Goal: Information Seeking & Learning: Learn about a topic

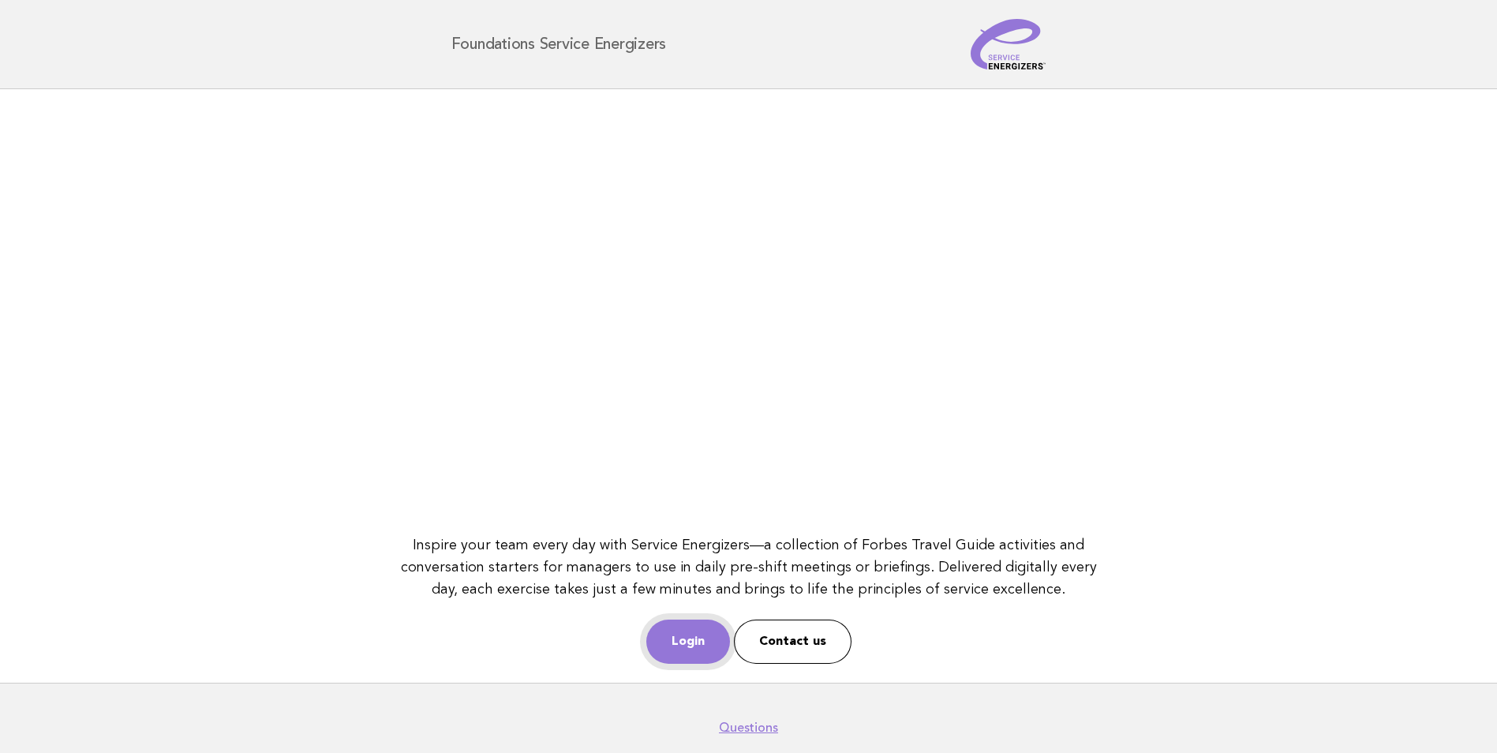
click at [694, 647] on link "Login" at bounding box center [688, 641] width 84 height 44
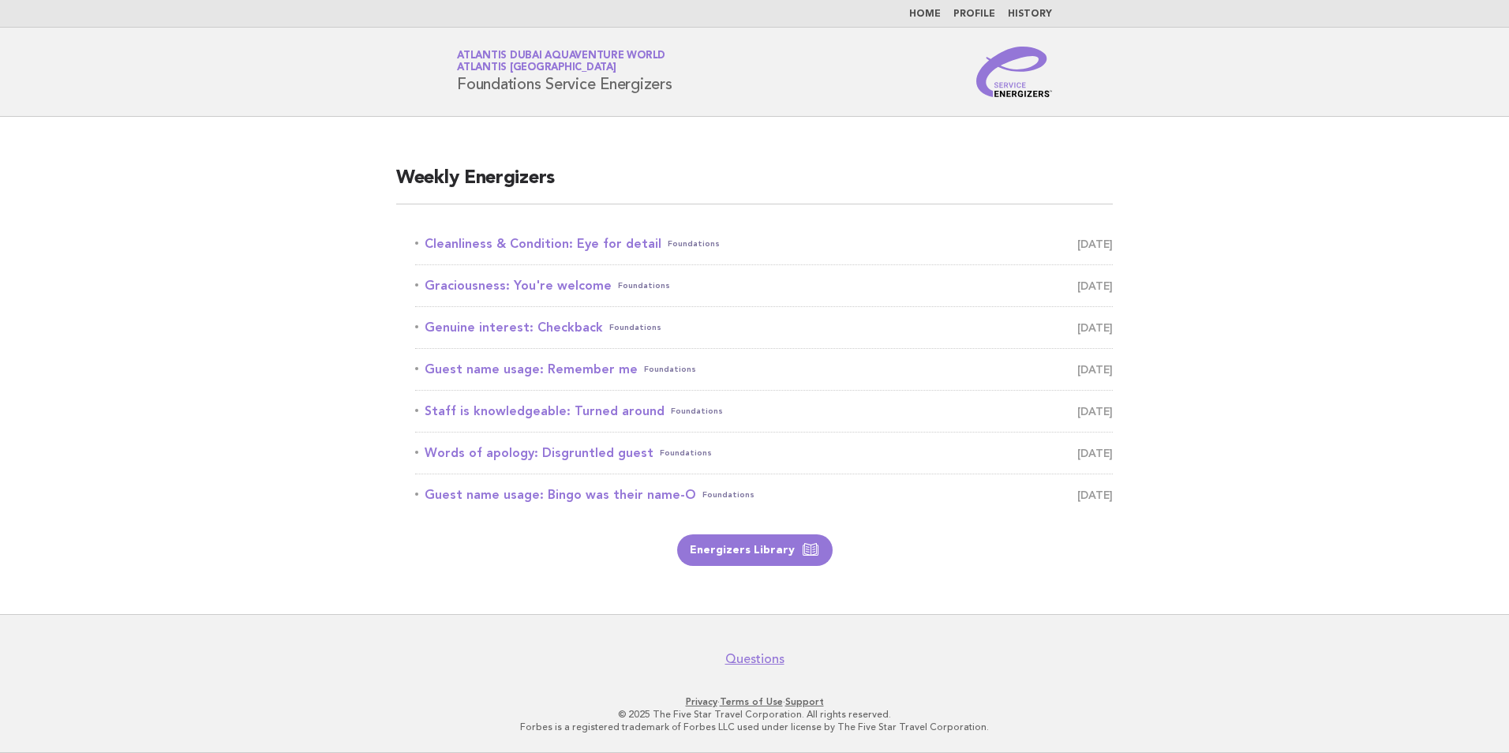
click at [266, 231] on main "Weekly Energizers Cleanliness & Condition: Eye for detail Foundations October 6…" at bounding box center [754, 365] width 1509 height 497
click at [525, 282] on link "Graciousness: You're welcome Foundations October 7" at bounding box center [764, 286] width 698 height 22
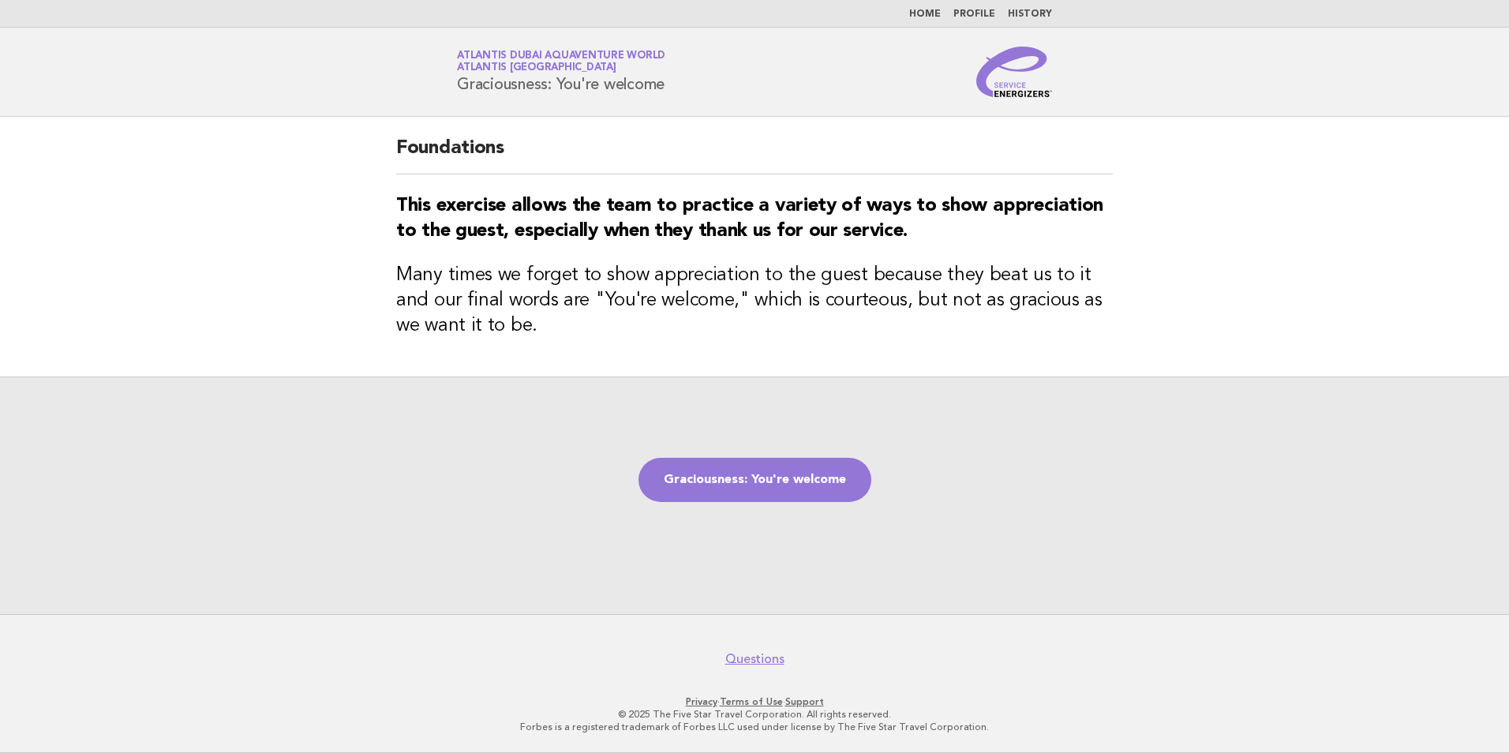
drag, startPoint x: 455, startPoint y: 80, endPoint x: 685, endPoint y: 89, distance: 229.8
click at [685, 89] on div "Service Energizers Atlantis Dubai Aquaventure World Atlantis Dubai Graciousness…" at bounding box center [754, 72] width 639 height 51
drag, startPoint x: 685, startPoint y: 89, endPoint x: 643, endPoint y: 84, distance: 42.1
copy h1 "Graciousness: You're welcome"
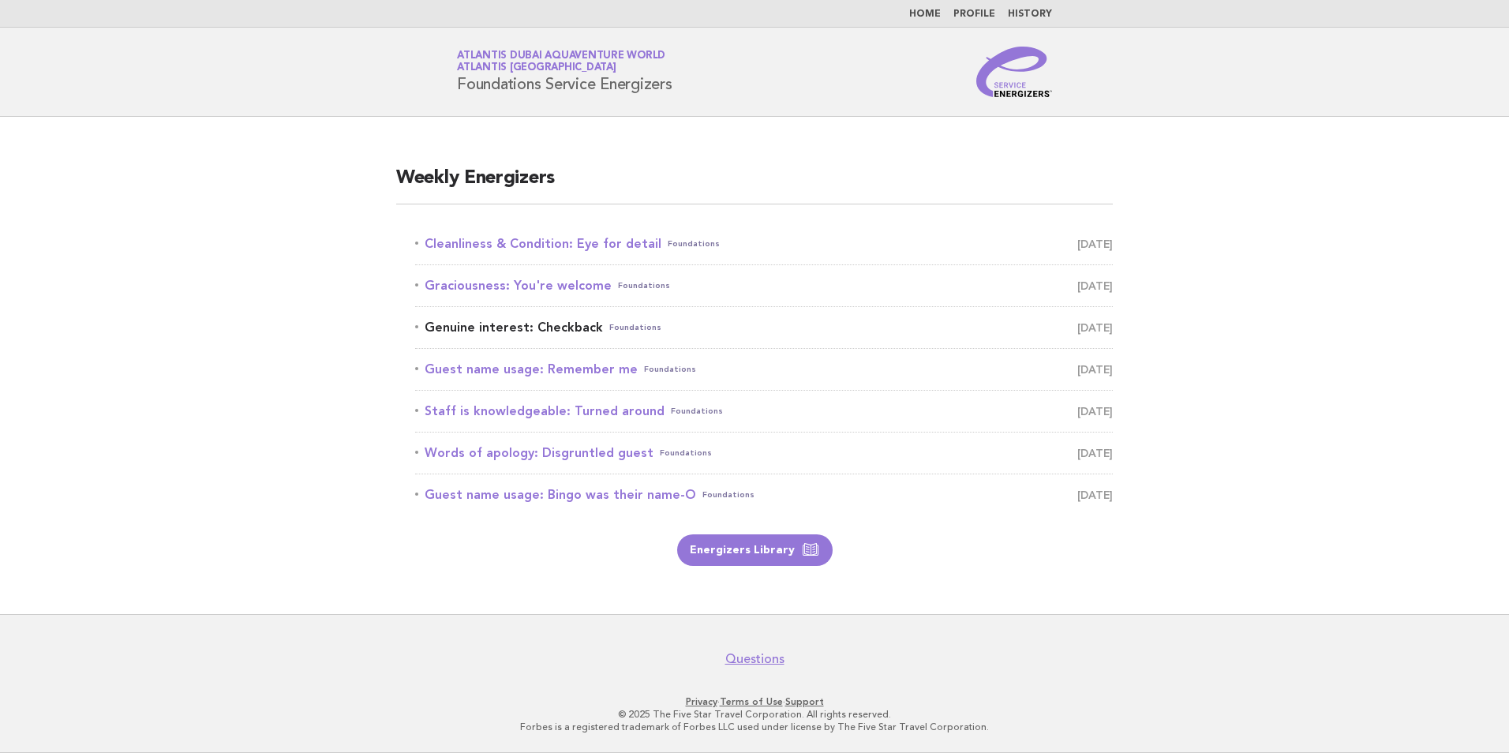
click at [521, 331] on link "Genuine interest: Checkback Foundations October 8" at bounding box center [764, 327] width 698 height 22
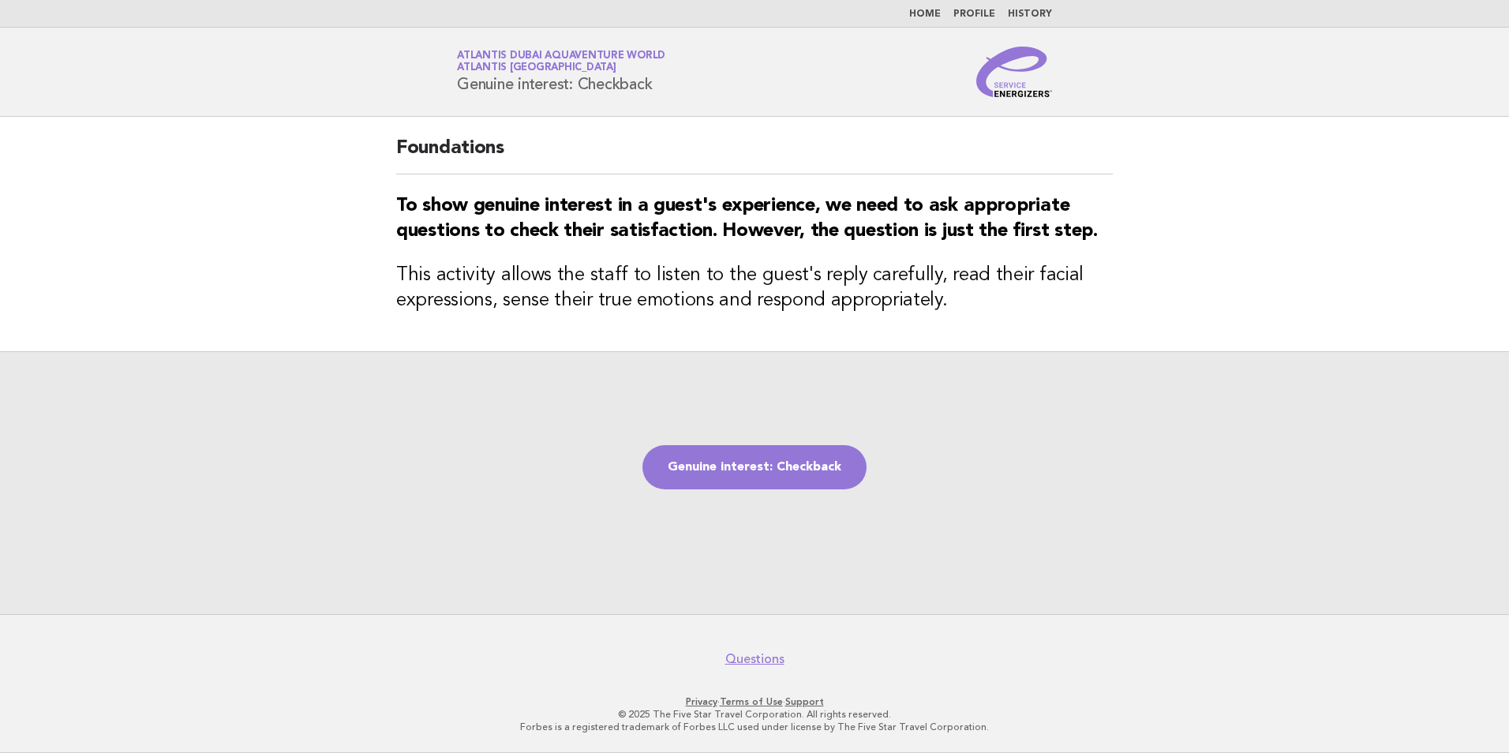
drag, startPoint x: 661, startPoint y: 84, endPoint x: 455, endPoint y: 94, distance: 206.2
click at [455, 94] on div "Service Energizers Atlantis Dubai Aquaventure World Atlantis Dubai Genuine inte…" at bounding box center [754, 72] width 639 height 51
copy h1 "Genuine interest: Checkback"
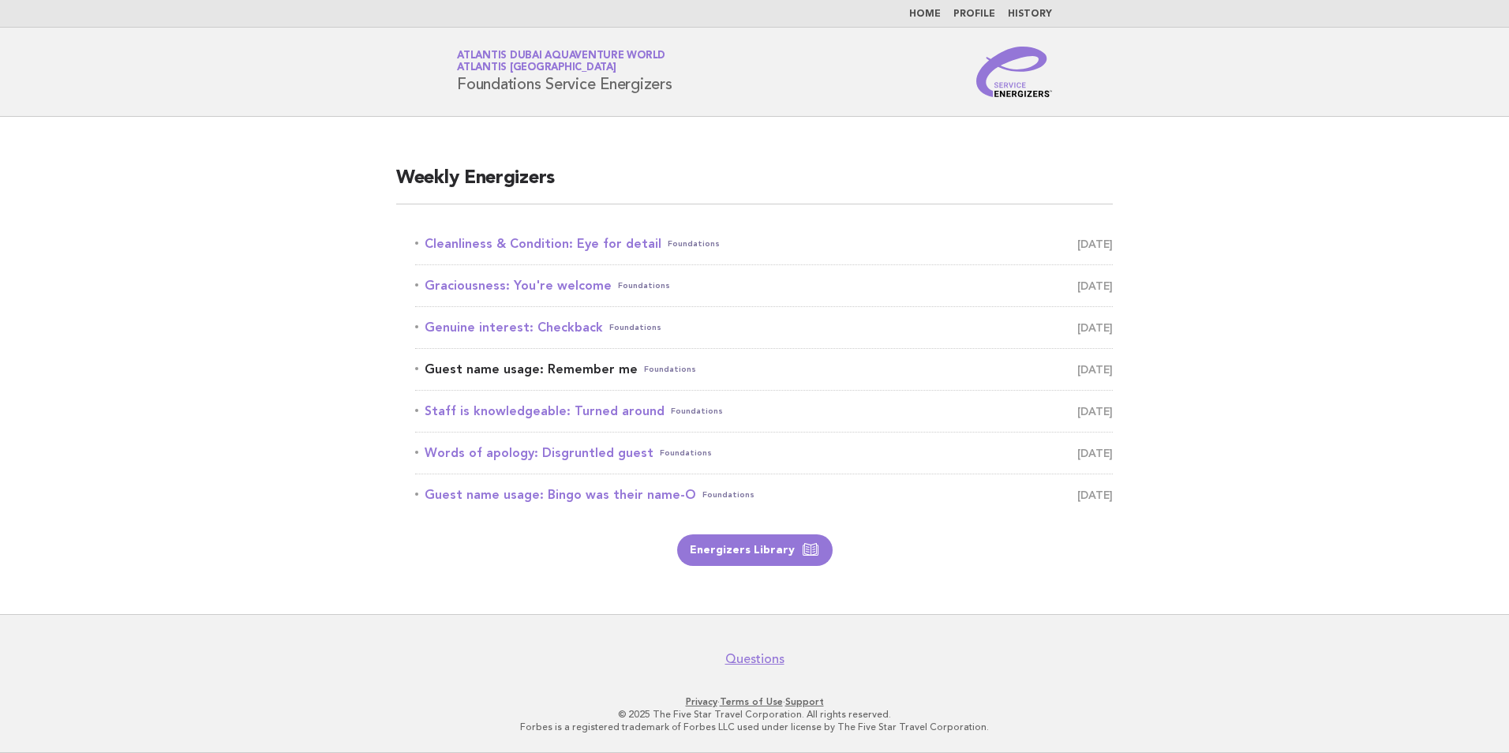
click at [492, 367] on link "Guest name usage: Remember me Foundations October 9" at bounding box center [764, 369] width 698 height 22
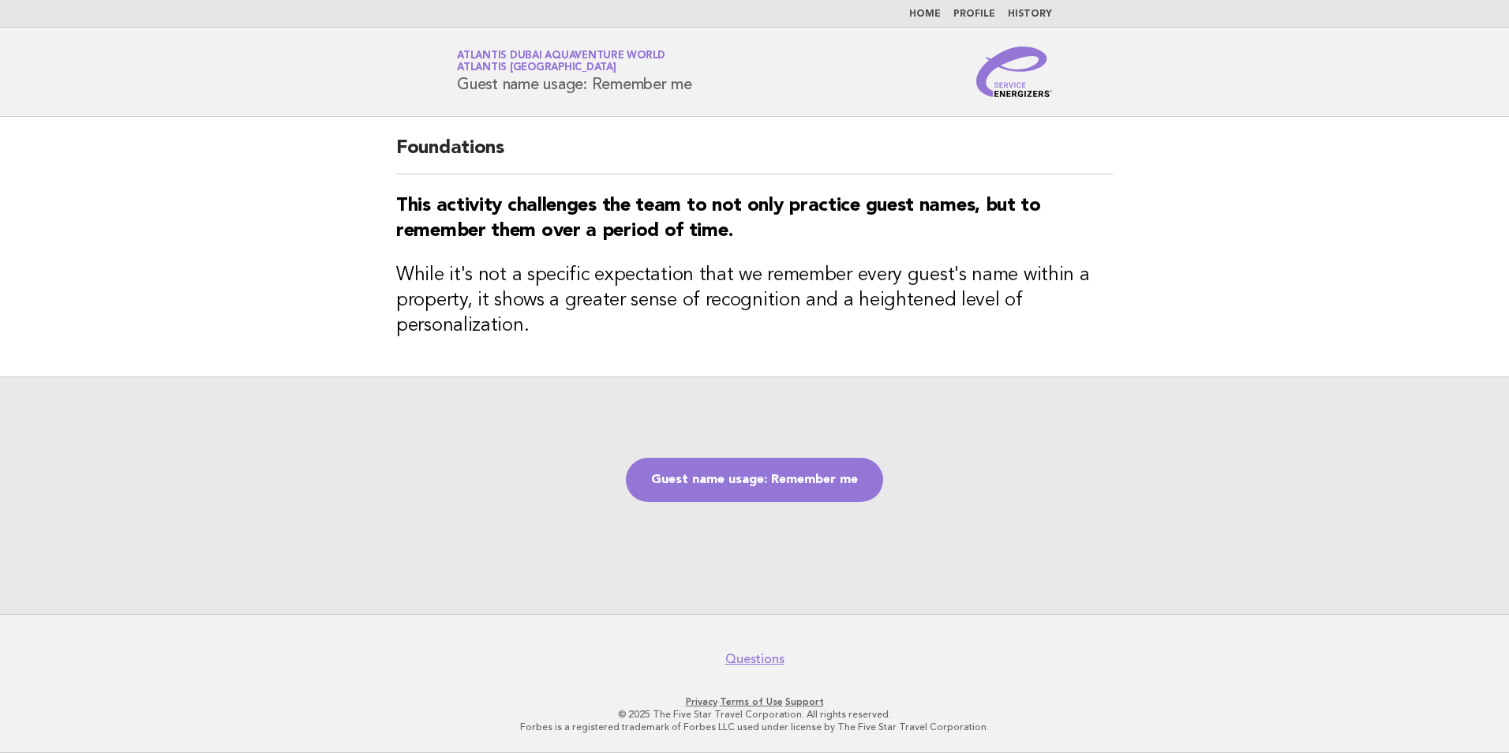
drag, startPoint x: 706, startPoint y: 81, endPoint x: 455, endPoint y: 83, distance: 251.0
click at [455, 83] on div "Service Energizers Atlantis Dubai Aquaventure World Atlantis [GEOGRAPHIC_DATA] …" at bounding box center [754, 72] width 639 height 51
copy h1 "Guest name usage: Remember me"
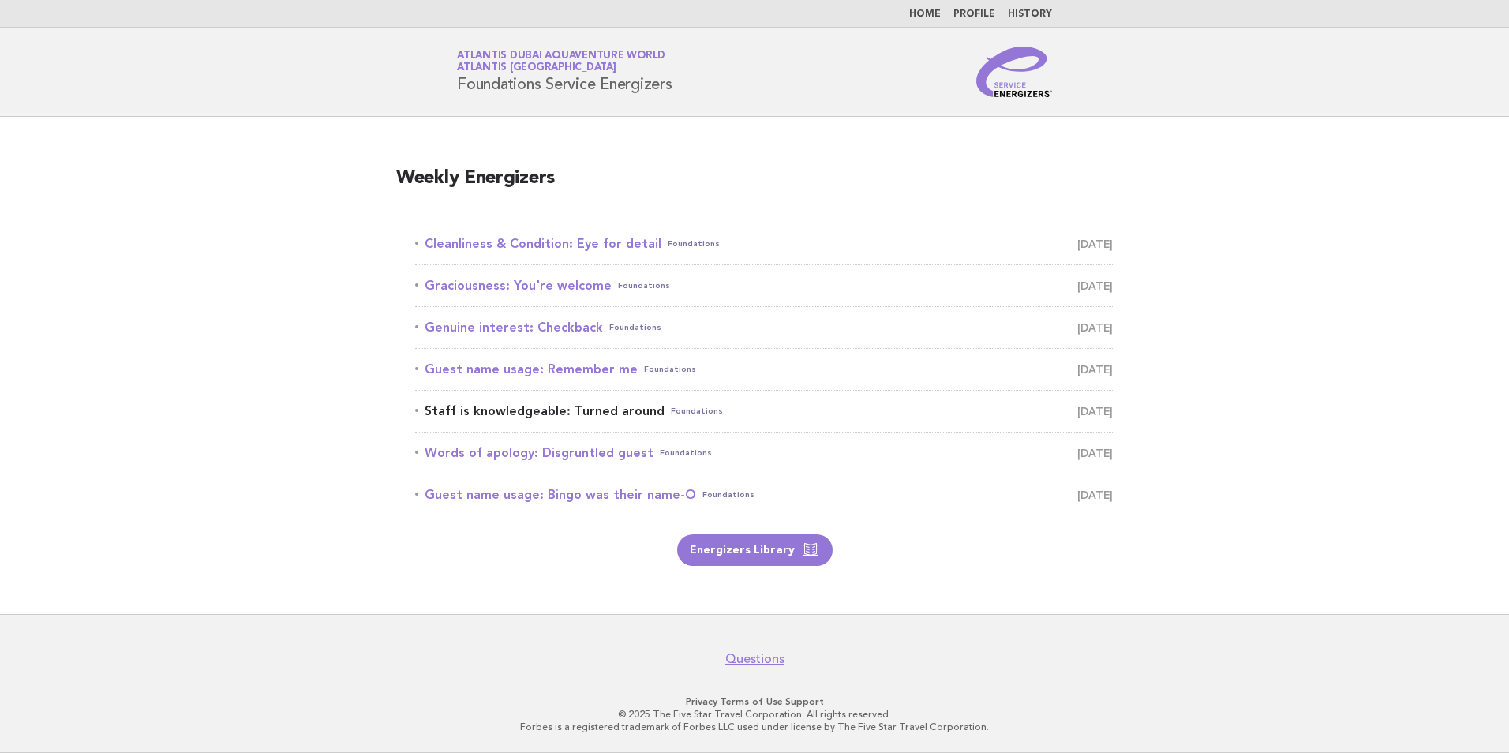
click at [532, 404] on link "Staff is knowledgeable: Turned around Foundations [DATE]" at bounding box center [764, 411] width 698 height 22
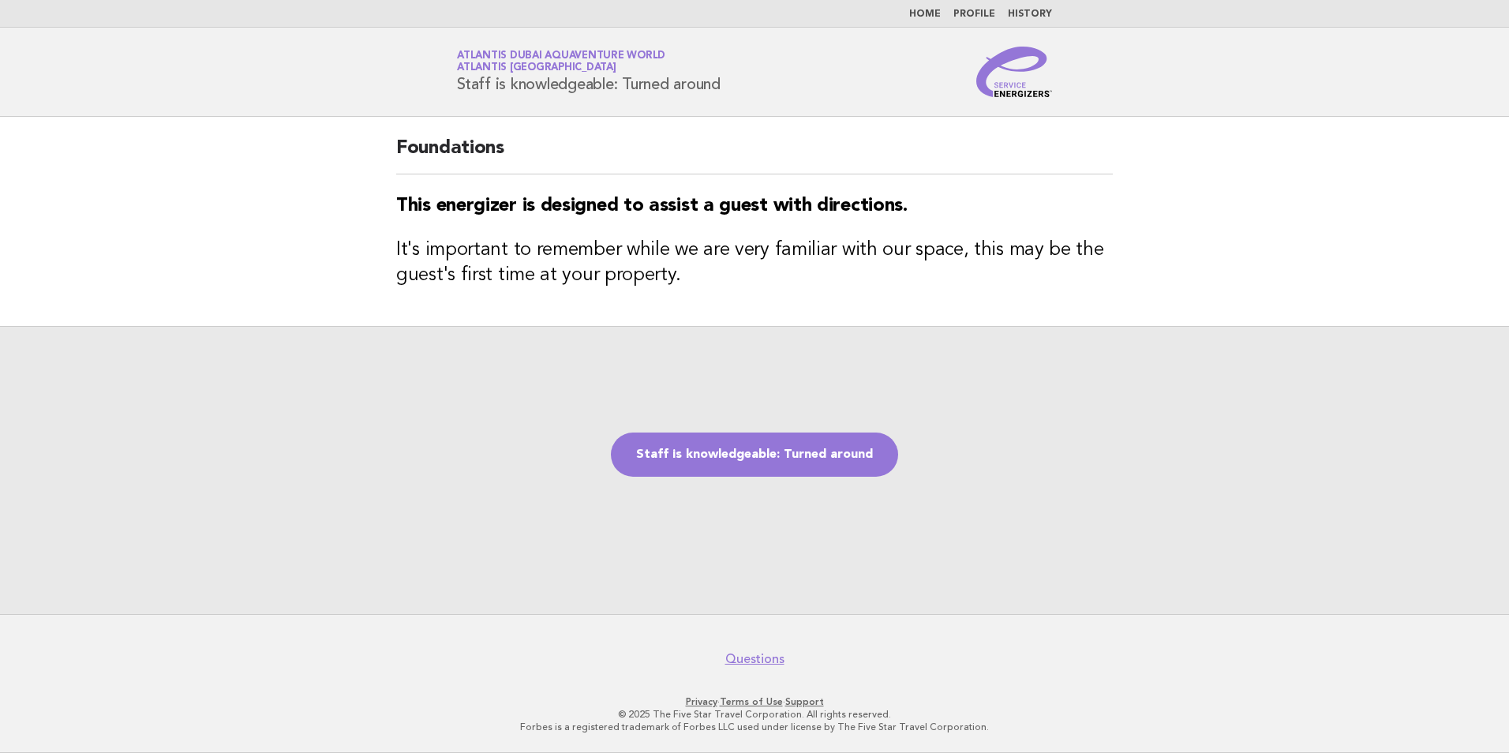
drag, startPoint x: 741, startPoint y: 88, endPoint x: 451, endPoint y: 80, distance: 289.7
click at [451, 80] on div "Service Energizers Atlantis Dubai Aquaventure World Atlantis Dubai Staff is kno…" at bounding box center [754, 72] width 639 height 51
copy h1 "Staff is knowledgeable: Turned around"
click at [384, 414] on div "Staff is knowledgeable: Turned around" at bounding box center [754, 470] width 1509 height 288
